Goal: Information Seeking & Learning: Learn about a topic

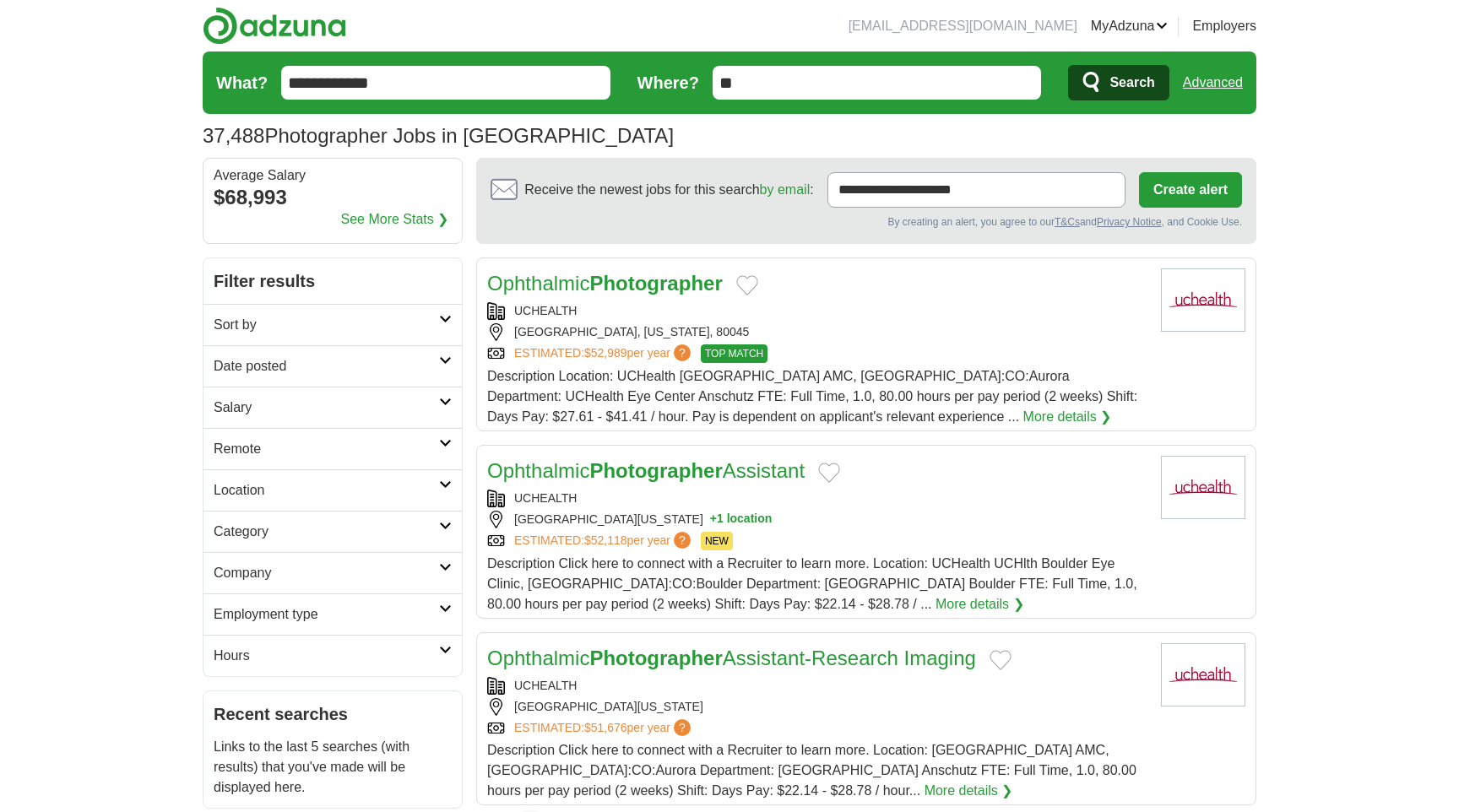
click at [838, 79] on input "**" at bounding box center [877, 83] width 330 height 34
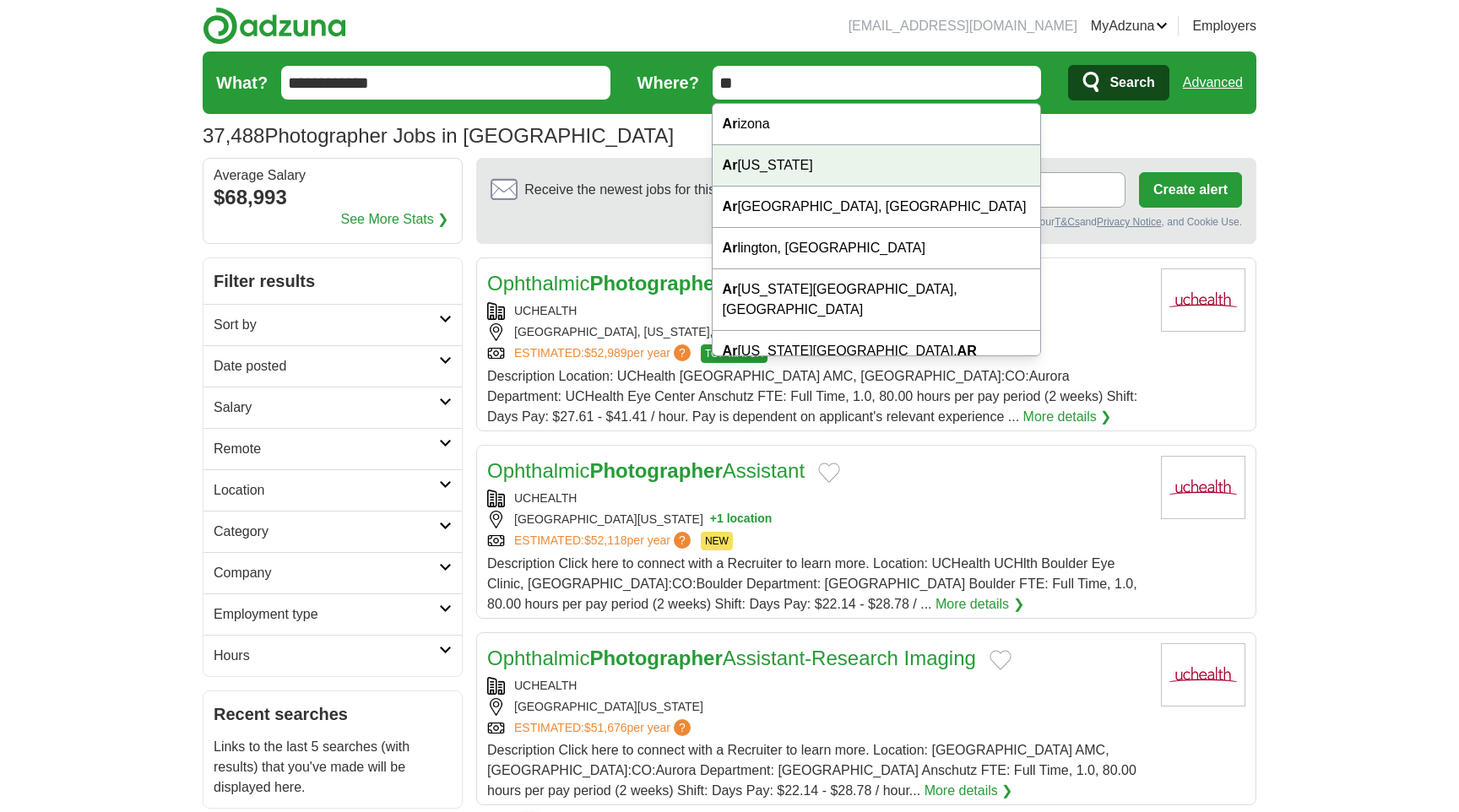
click at [815, 172] on div "Ar [US_STATE]" at bounding box center [876, 166] width 328 height 41
type input "********"
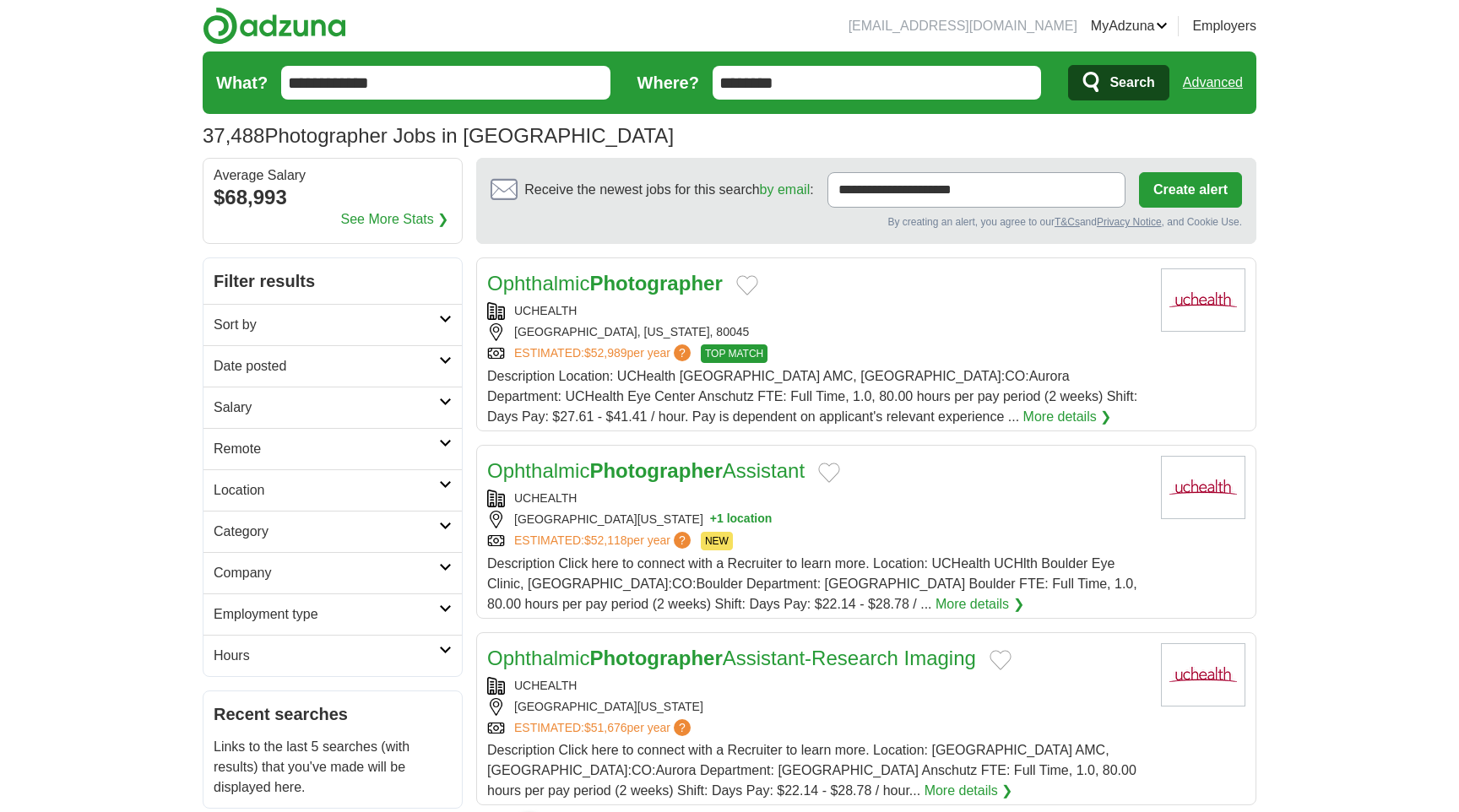
click at [1121, 87] on span "Search" at bounding box center [1132, 83] width 45 height 34
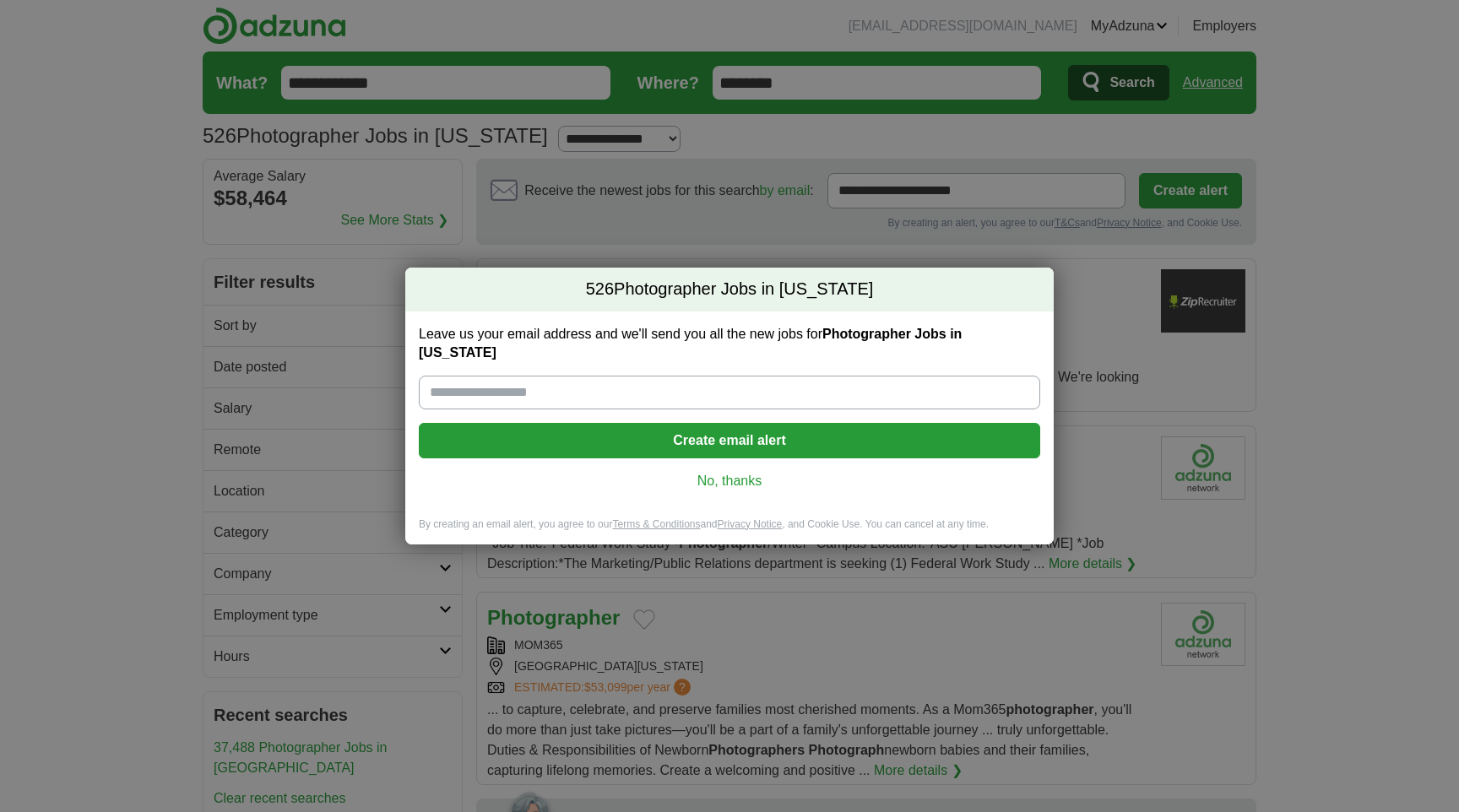
click at [746, 472] on link "No, thanks" at bounding box center [729, 481] width 594 height 19
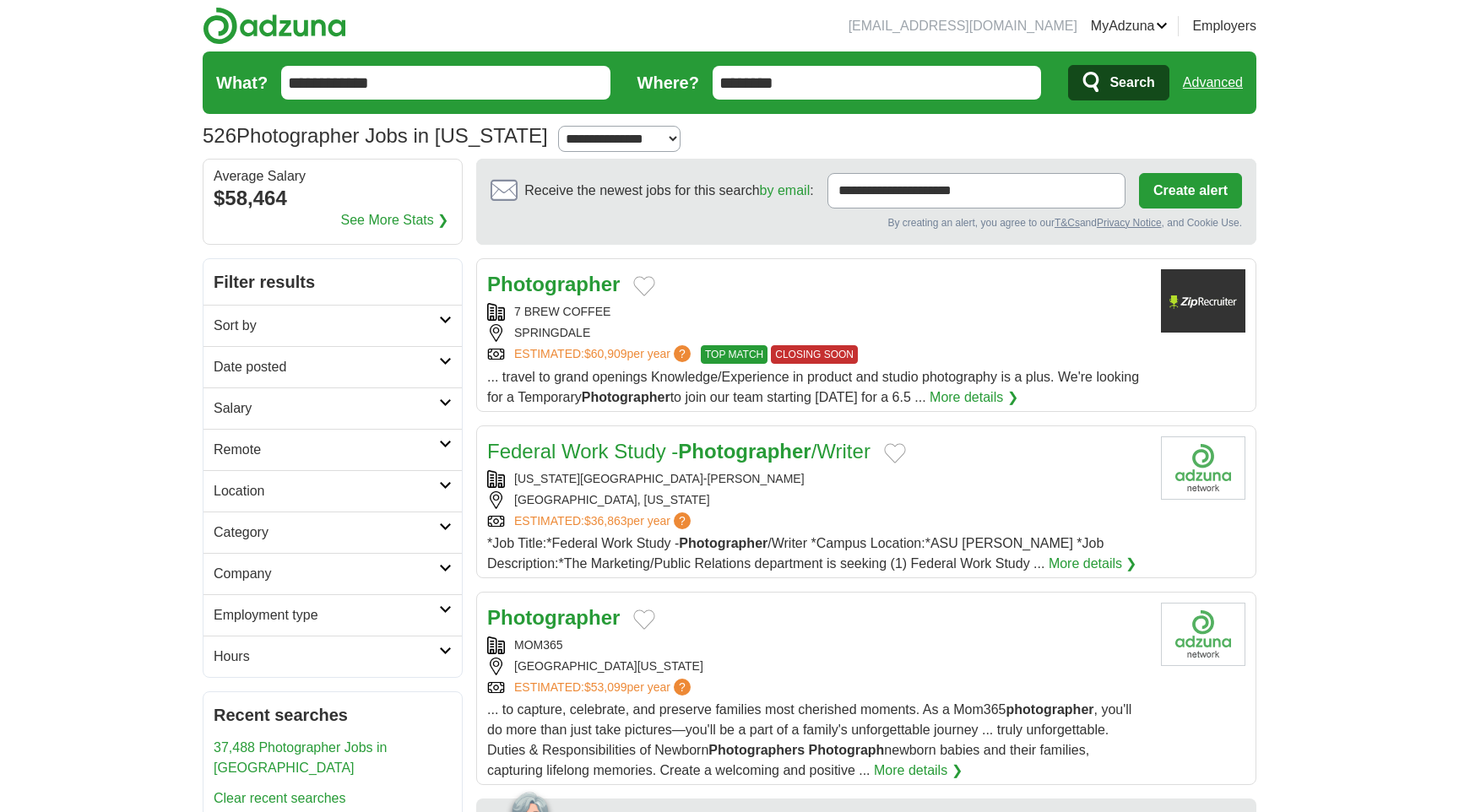
click at [990, 304] on div "7 BREW COFFEE" at bounding box center [817, 312] width 660 height 18
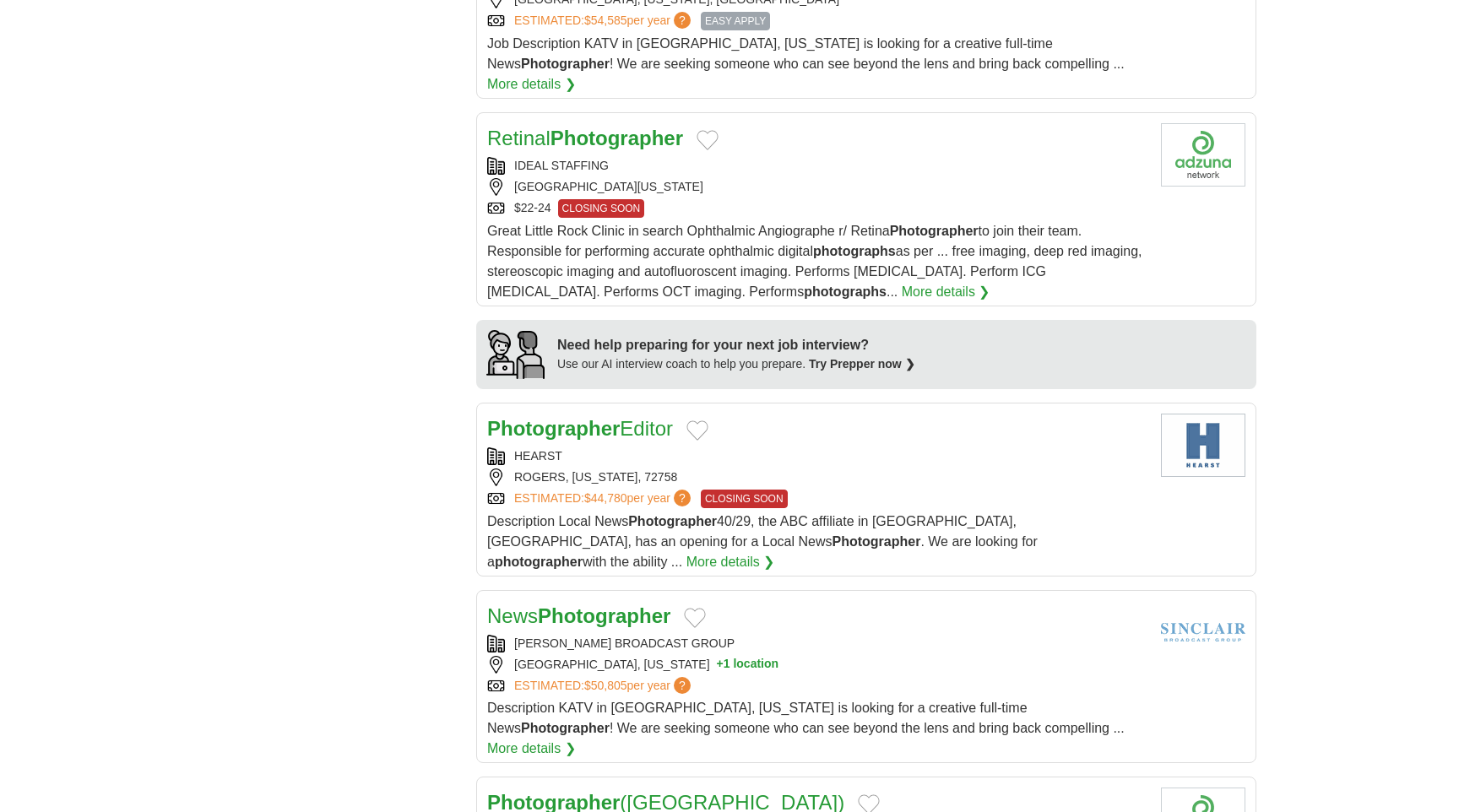
scroll to position [1268, 0]
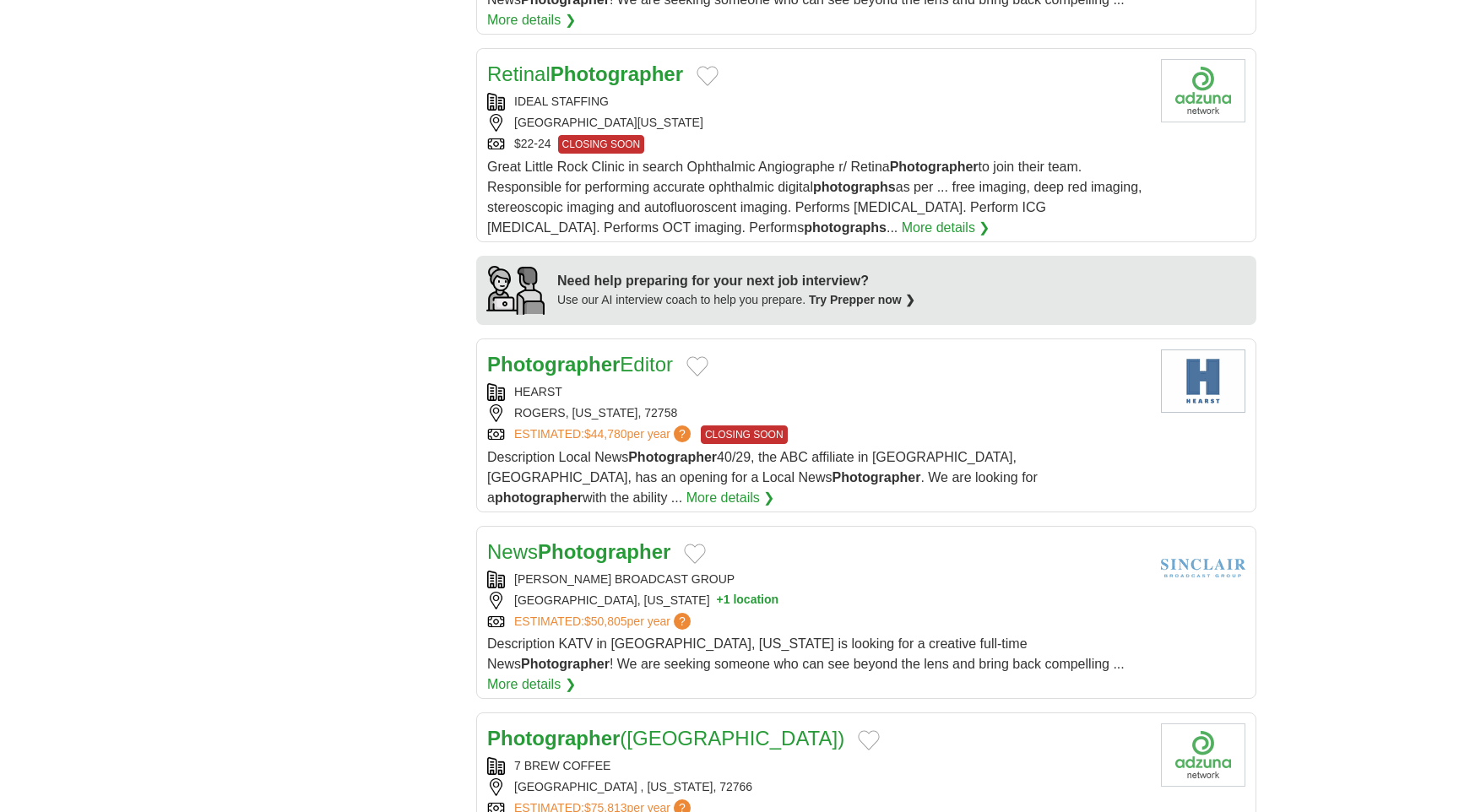
click at [629, 404] on div "ROGERS, ARKANSAS, 72758" at bounding box center [817, 413] width 660 height 18
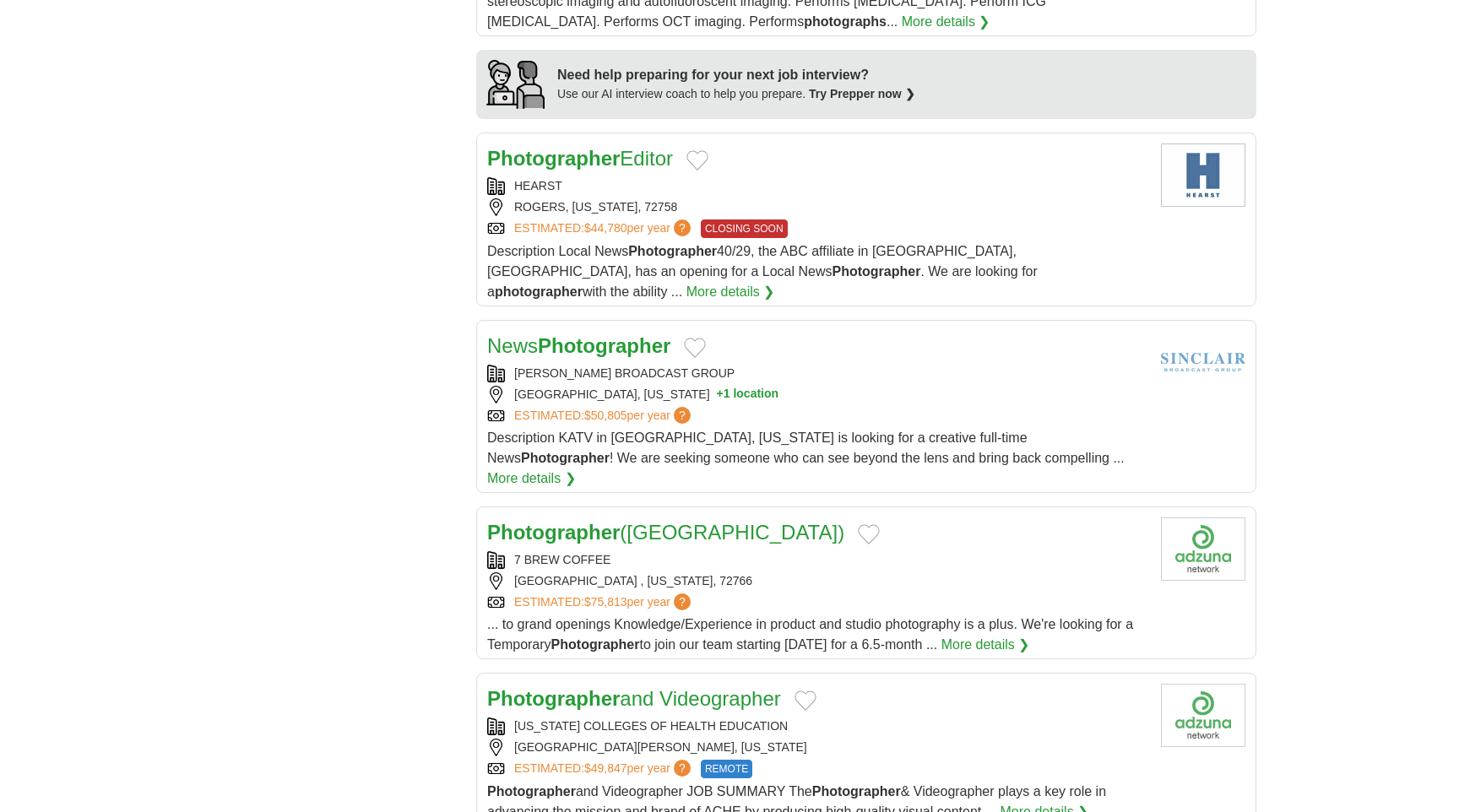
scroll to position [1475, 0]
click at [704, 505] on article "Photographer (Springdale) 7 BREW COFFEE SPRINGDALE , ARKANSAS, 72766 ESTIMATED:…" at bounding box center [867, 581] width 780 height 153
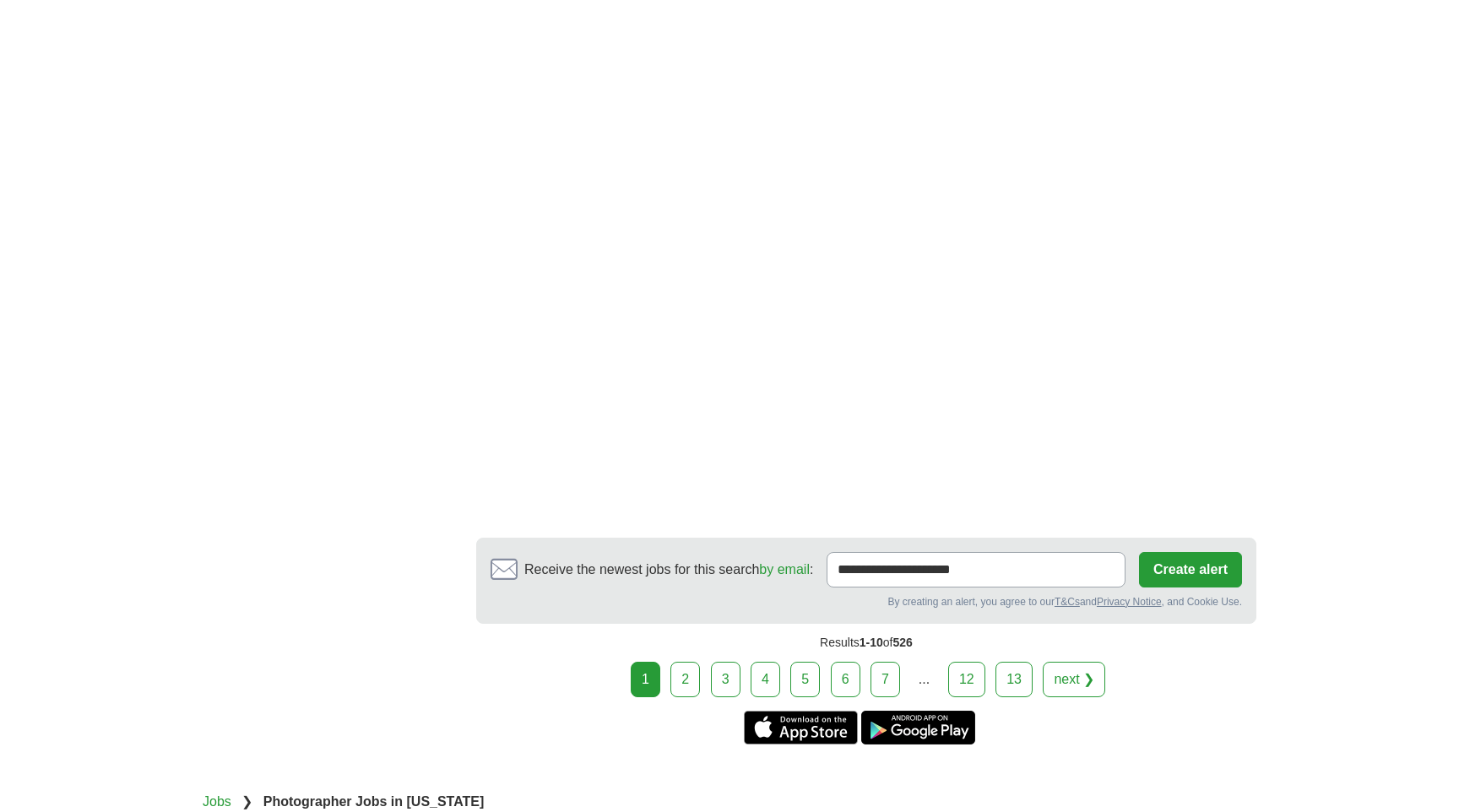
scroll to position [2395, 0]
click at [682, 661] on link "2" at bounding box center [685, 678] width 29 height 36
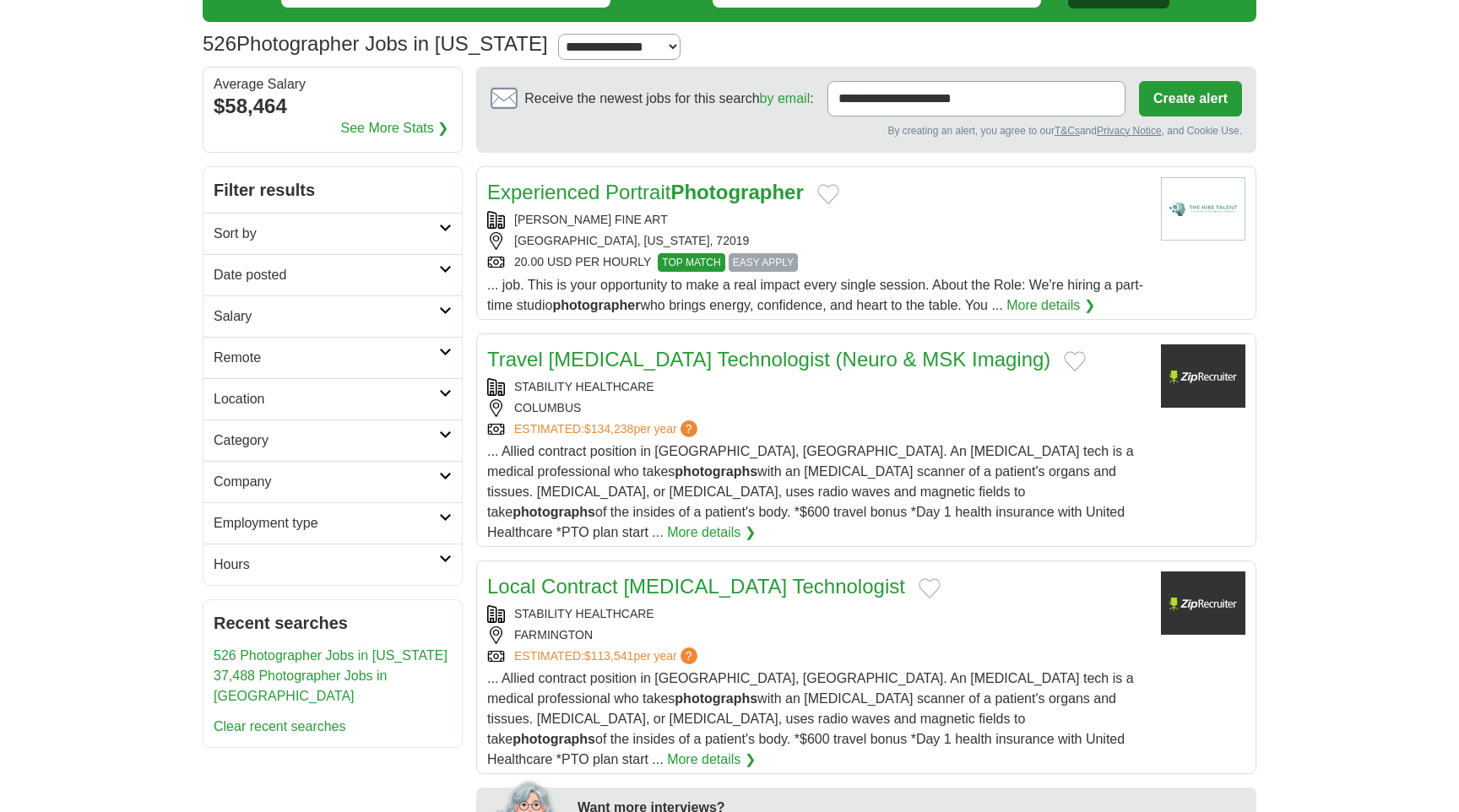
scroll to position [93, 0]
click at [892, 253] on div "20.00 USD PER HOURLY TOP MATCH EASY APPLY" at bounding box center [817, 261] width 660 height 19
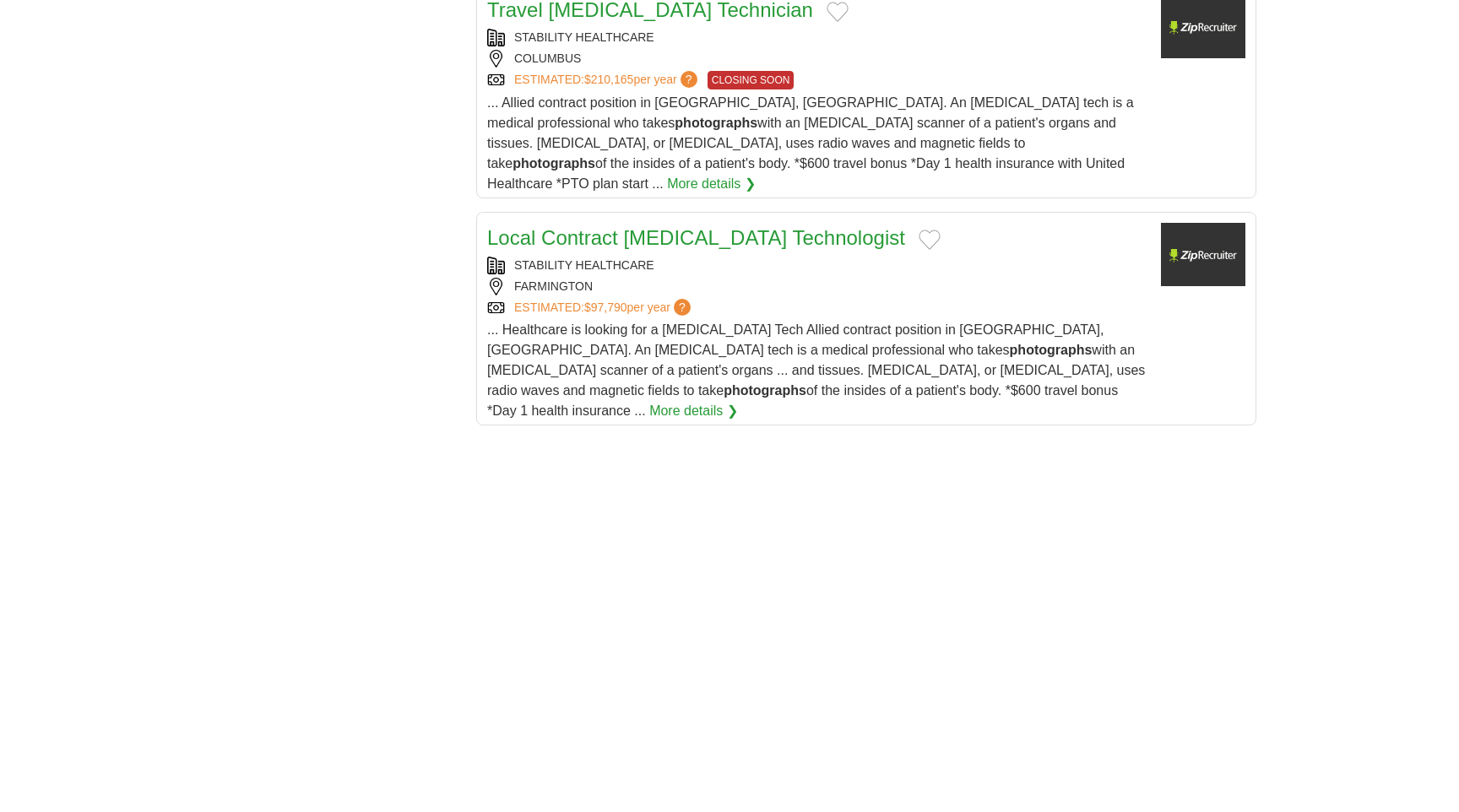
scroll to position [3006, 0]
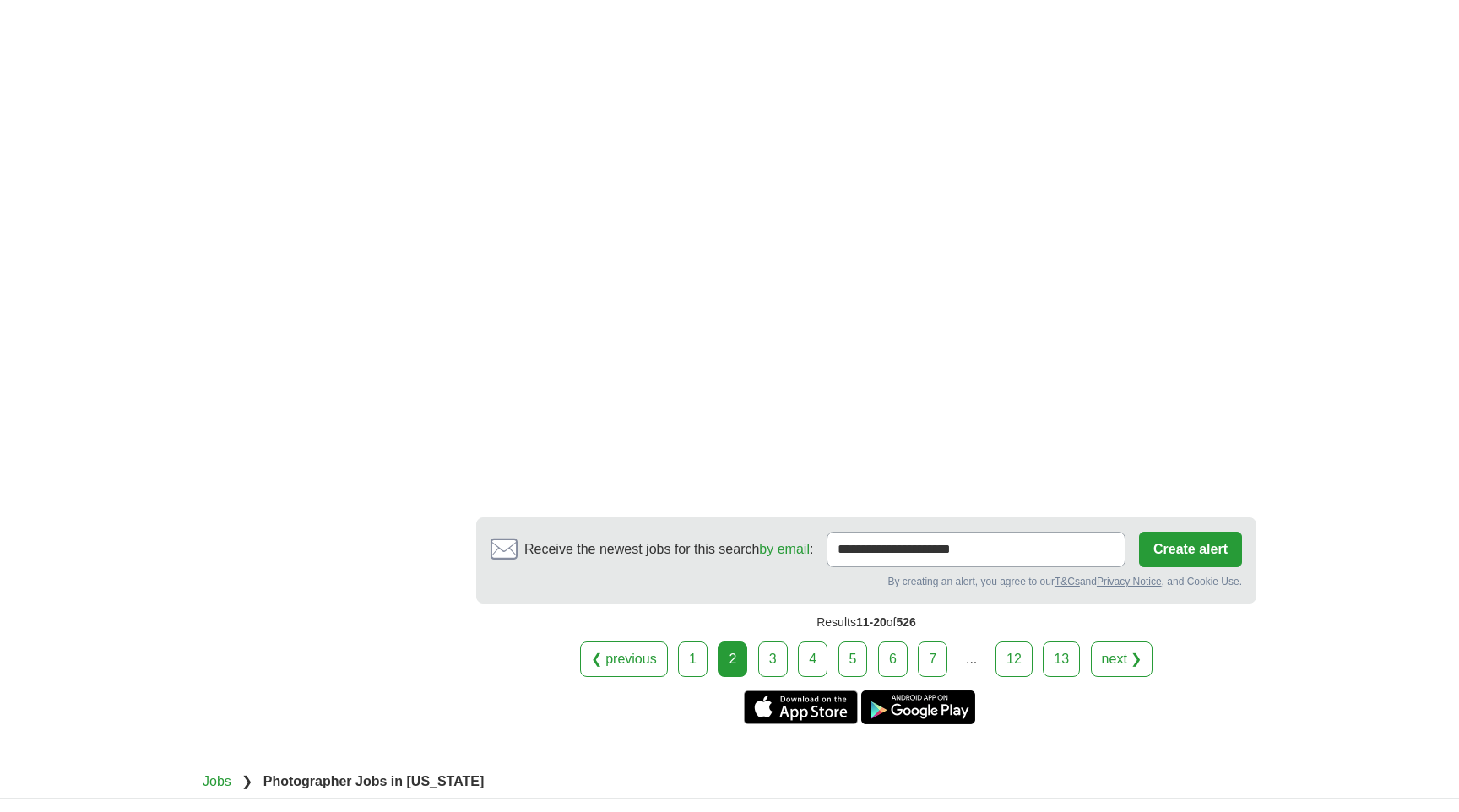
click at [778, 641] on link "3" at bounding box center [772, 659] width 29 height 36
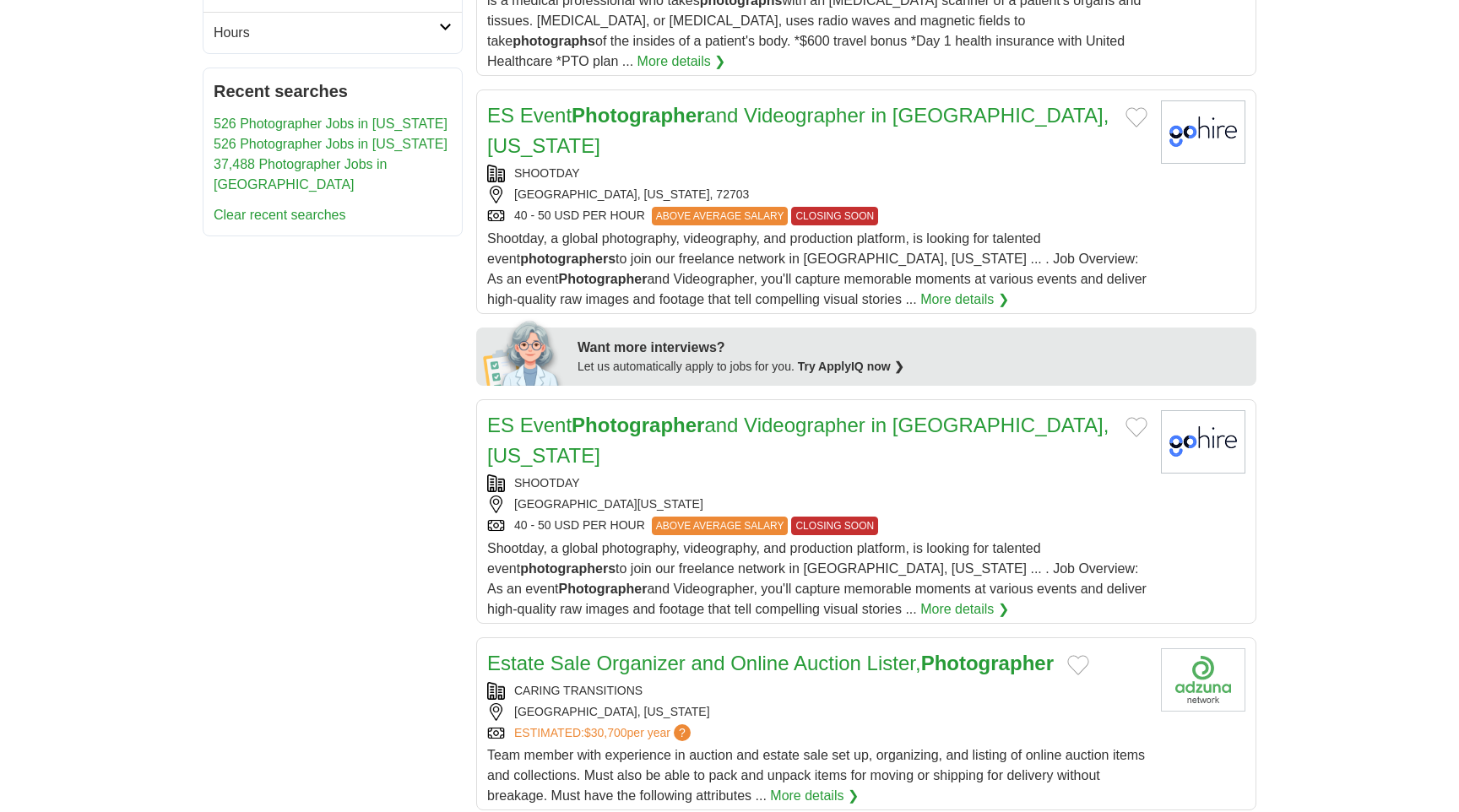
scroll to position [622, 0]
